Goal: Task Accomplishment & Management: Use online tool/utility

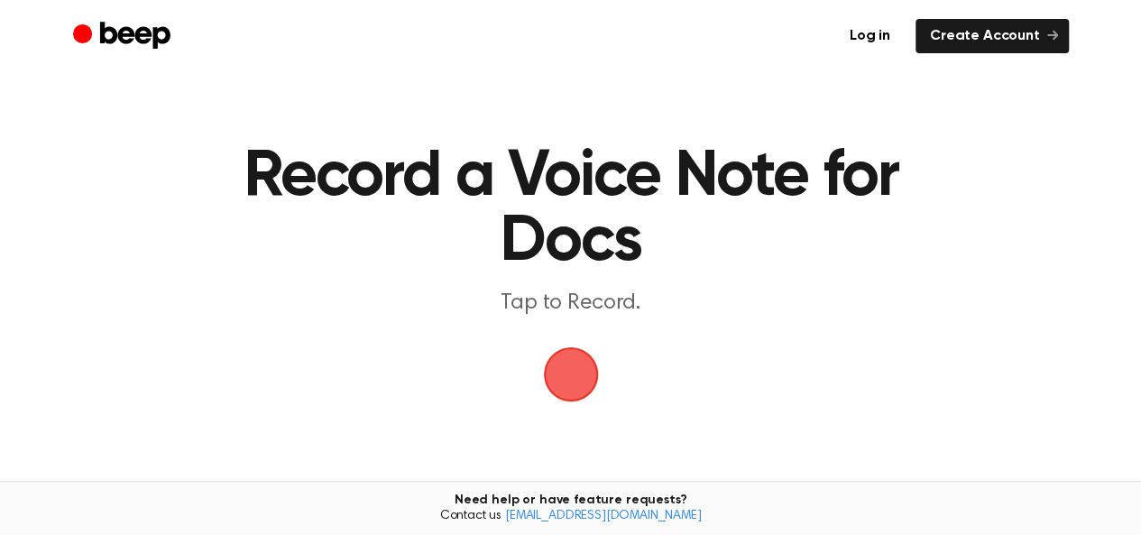
click at [587, 377] on span "button" at bounding box center [570, 374] width 87 height 87
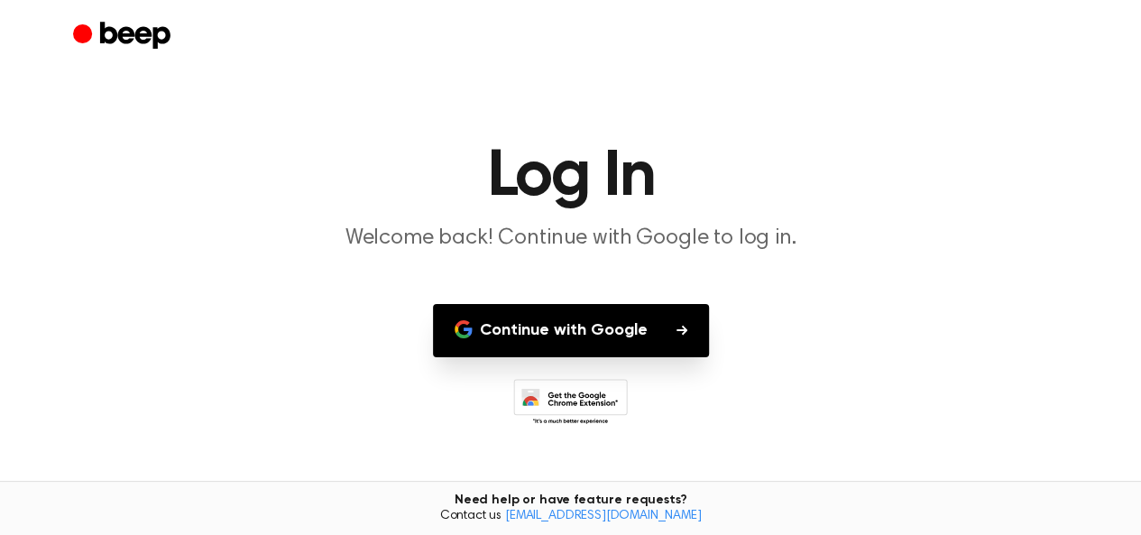
click at [680, 335] on button "Continue with Google" at bounding box center [571, 330] width 276 height 53
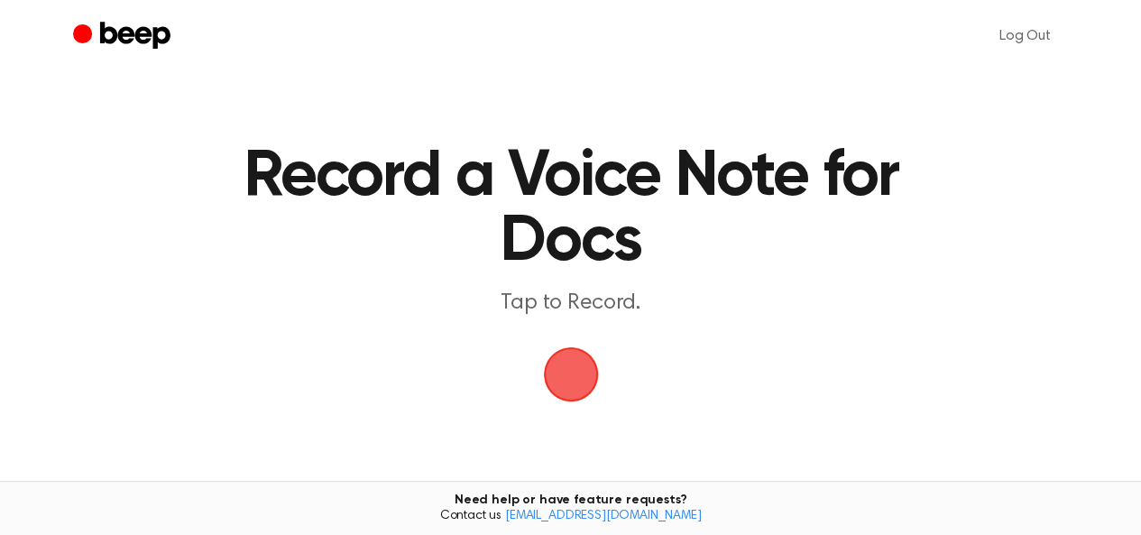
click at [581, 368] on span "button" at bounding box center [570, 373] width 96 height 96
click at [563, 370] on span "button" at bounding box center [570, 373] width 69 height 69
click at [577, 369] on span "button" at bounding box center [570, 375] width 84 height 84
